Goal: Task Accomplishment & Management: Use online tool/utility

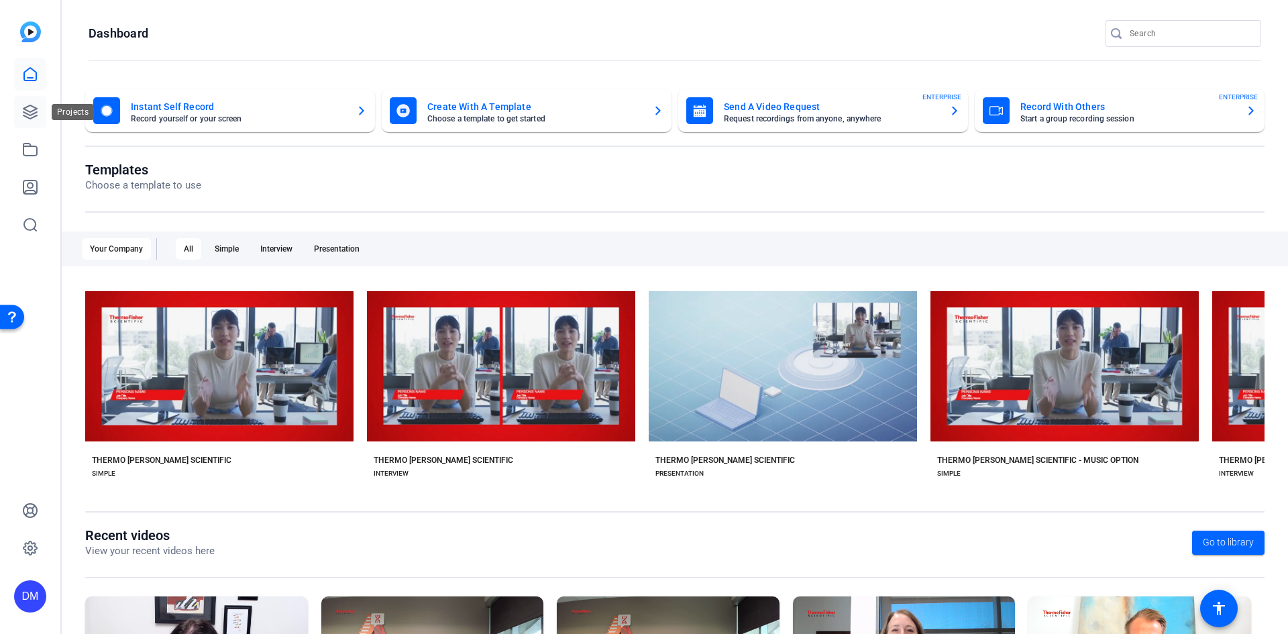
click at [23, 111] on icon at bounding box center [30, 112] width 16 height 16
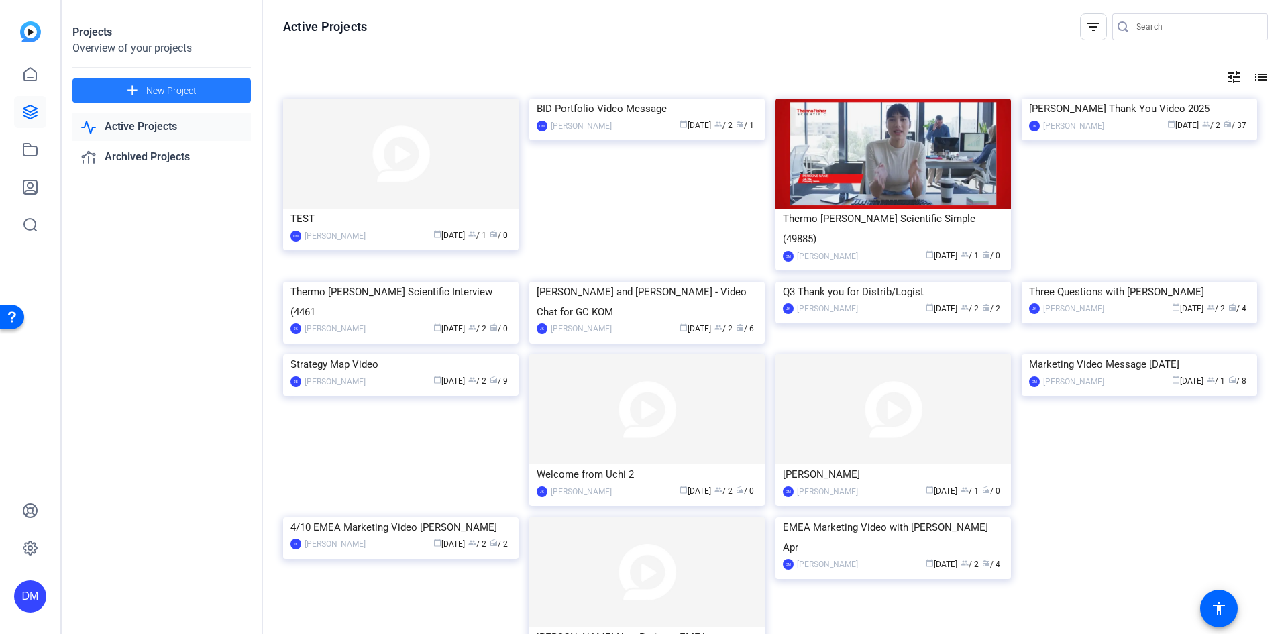
click at [132, 83] on mat-icon "add" at bounding box center [132, 91] width 17 height 17
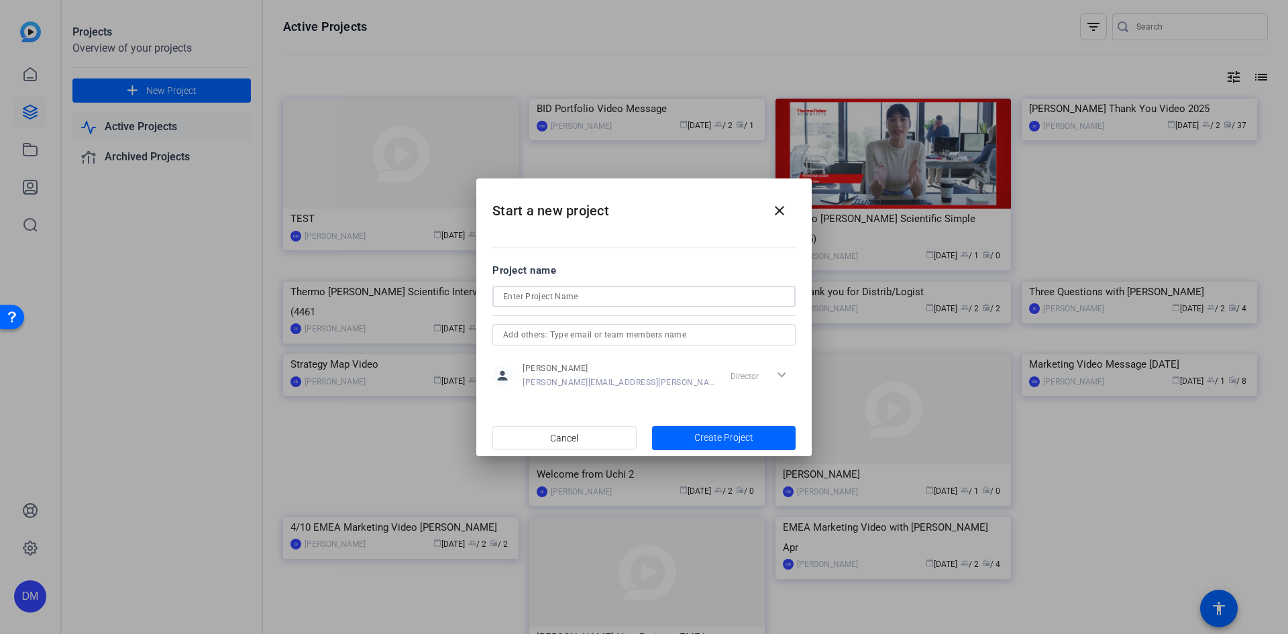
click at [631, 294] on input at bounding box center [644, 296] width 282 height 16
type input "N"
type input "[PERSON_NAME] and [PERSON_NAME] Fridays"
click at [700, 439] on span "Create Project" at bounding box center [723, 438] width 59 height 14
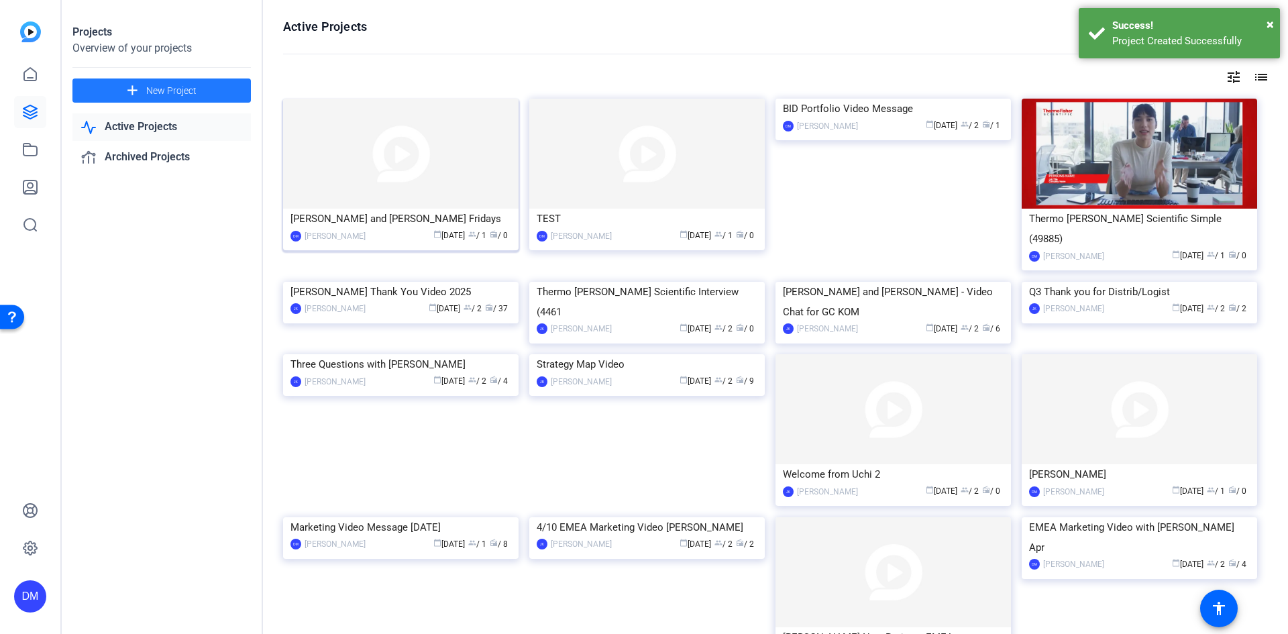
click at [398, 152] on img at bounding box center [400, 154] width 235 height 110
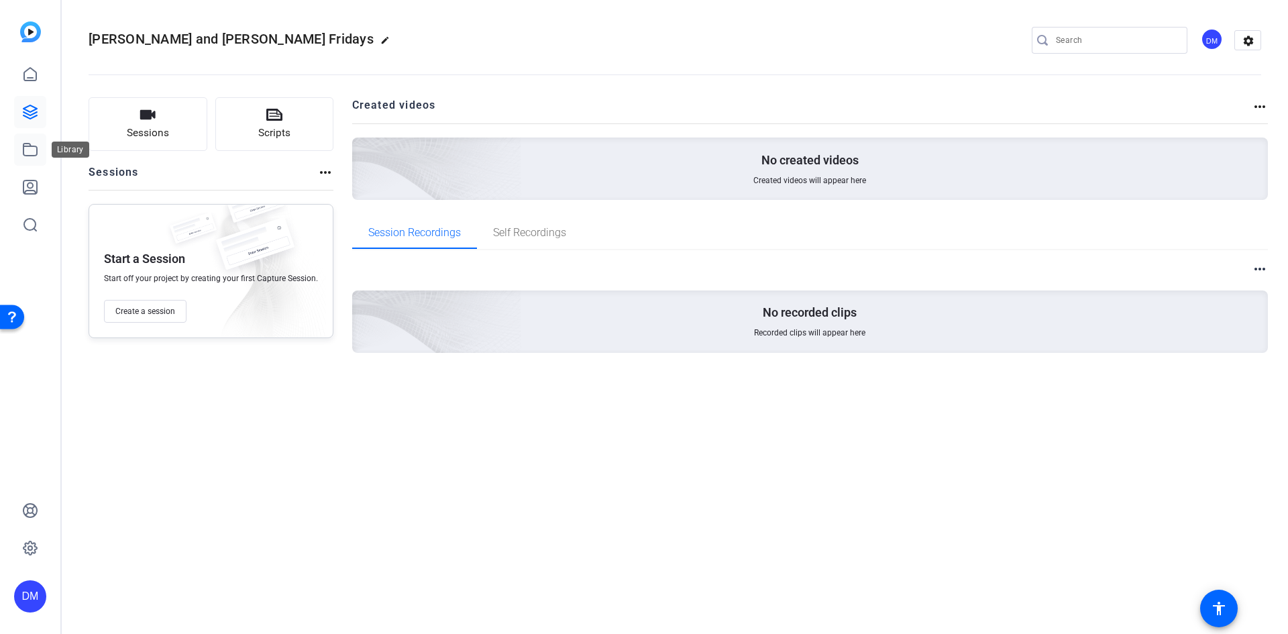
click at [23, 148] on icon at bounding box center [29, 150] width 13 height 12
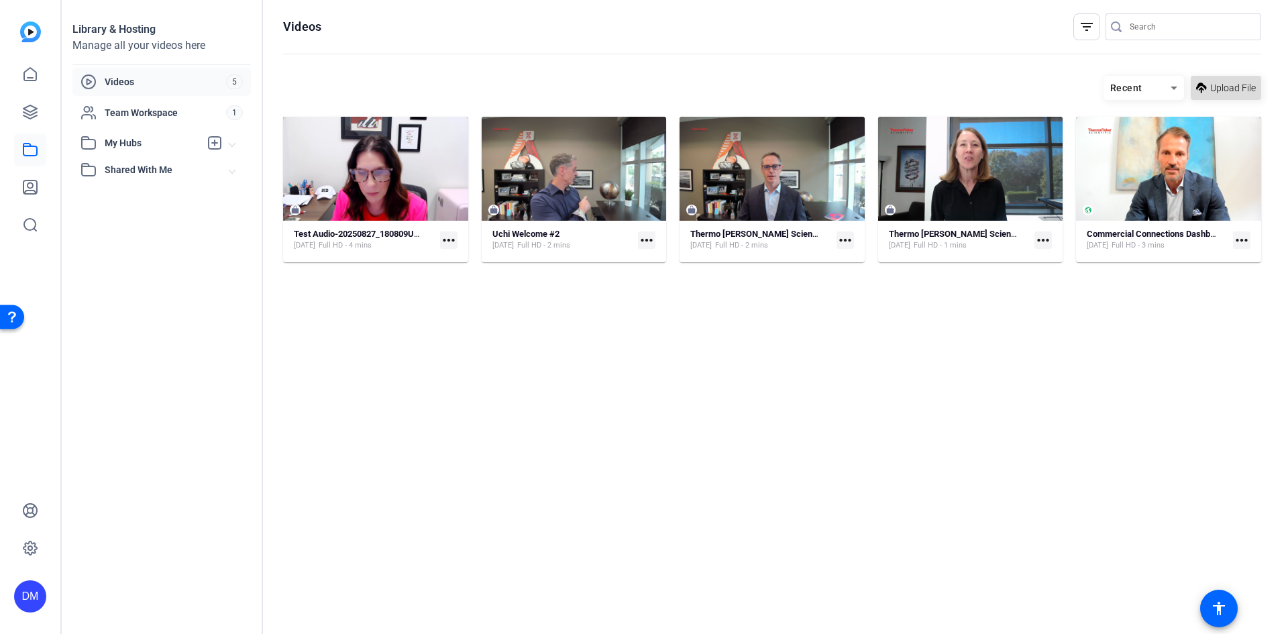
click at [1235, 90] on span "Upload File" at bounding box center [1233, 88] width 46 height 14
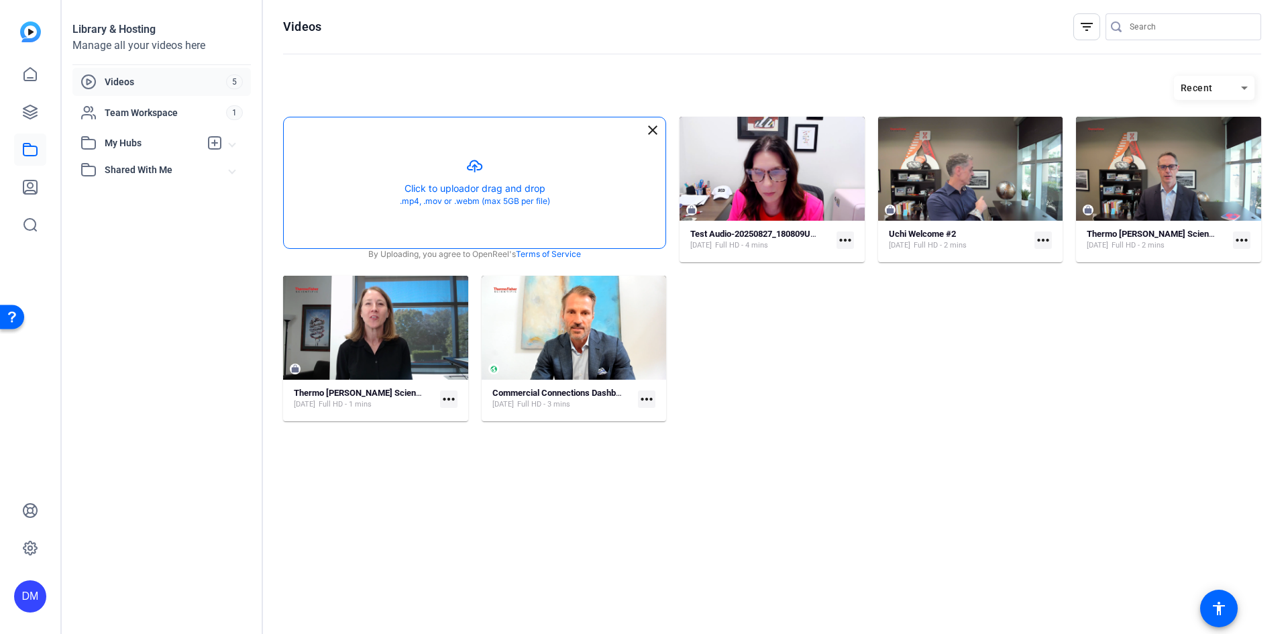
click at [440, 186] on button "button" at bounding box center [475, 182] width 382 height 131
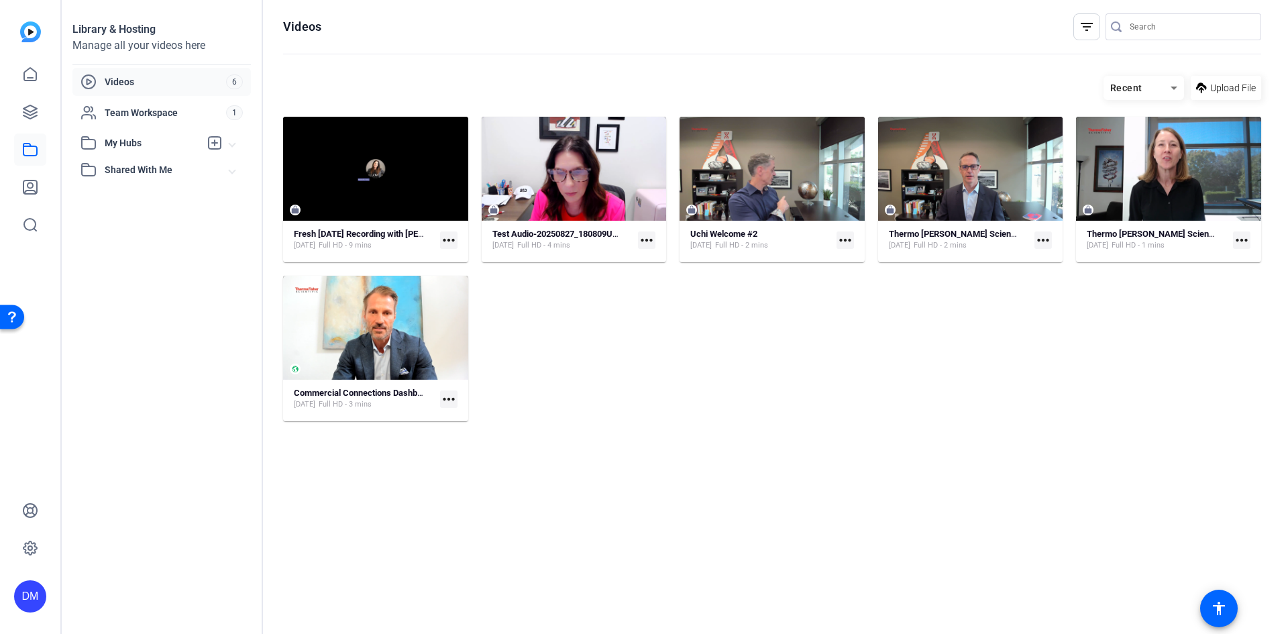
click at [452, 241] on mat-icon "more_horiz" at bounding box center [448, 239] width 17 height 17
click at [476, 275] on span "Extract Audio" at bounding box center [480, 277] width 59 height 16
click at [817, 331] on div "Fresh [DATE] Recording with [PERSON_NAME] and [PERSON_NAME]-20250827_150820-Mee…" at bounding box center [772, 269] width 978 height 305
click at [445, 239] on mat-icon "more_horiz" at bounding box center [448, 239] width 17 height 17
click at [479, 274] on span "Download Audio" at bounding box center [483, 277] width 64 height 16
